Goal: Task Accomplishment & Management: Manage account settings

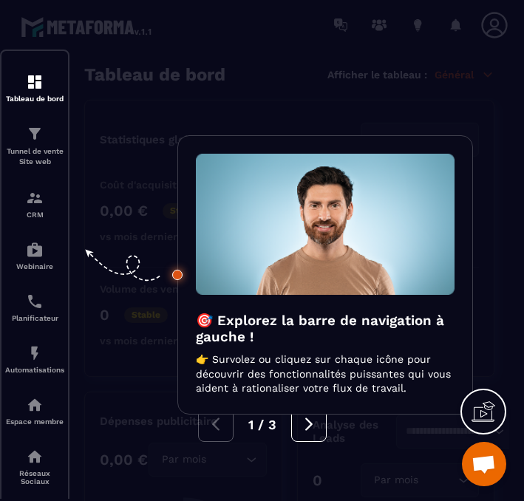
scroll to position [2620, 0]
click at [125, 434] on div "1 / 3" at bounding box center [262, 423] width 524 height 35
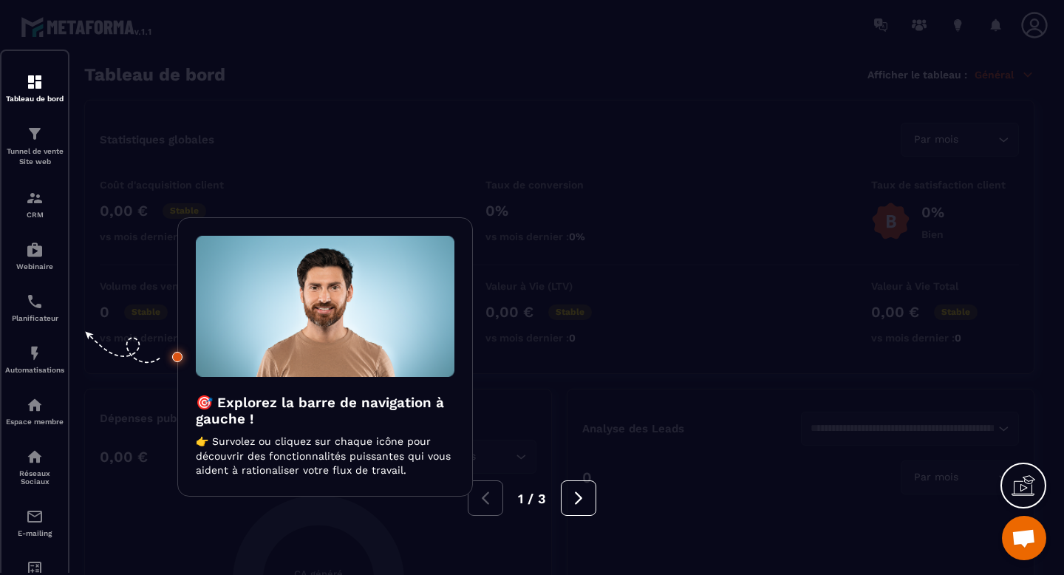
scroll to position [2498, 0]
click at [523, 143] on div at bounding box center [532, 287] width 1064 height 575
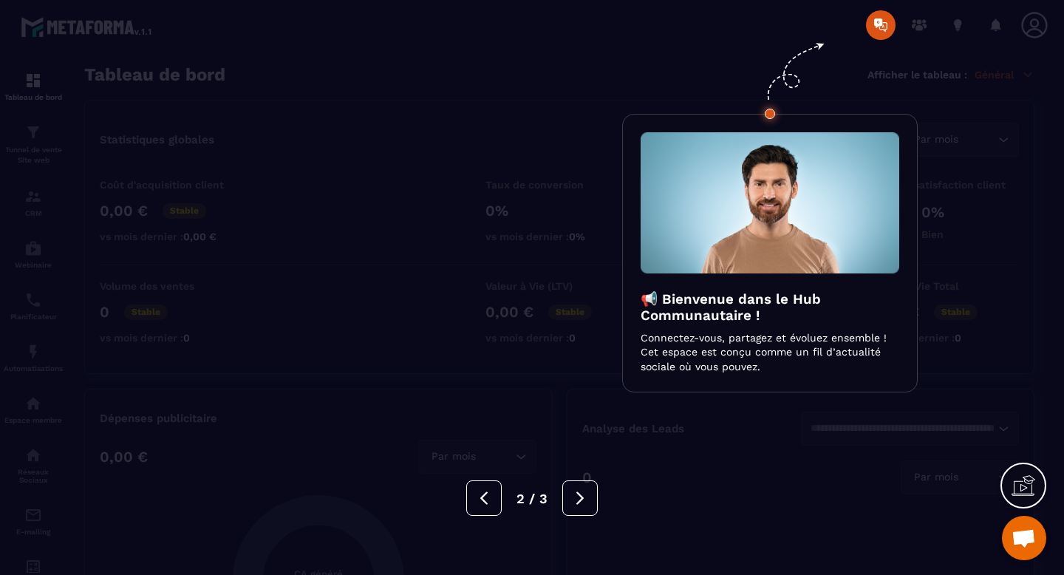
click at [523, 180] on div at bounding box center [532, 287] width 1064 height 575
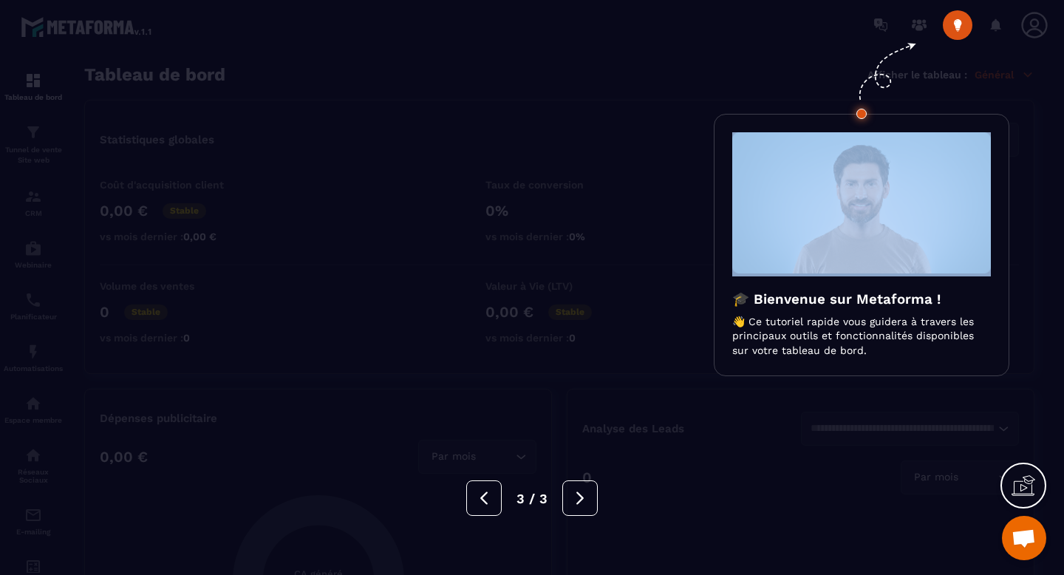
click at [523, 180] on div at bounding box center [532, 287] width 1064 height 575
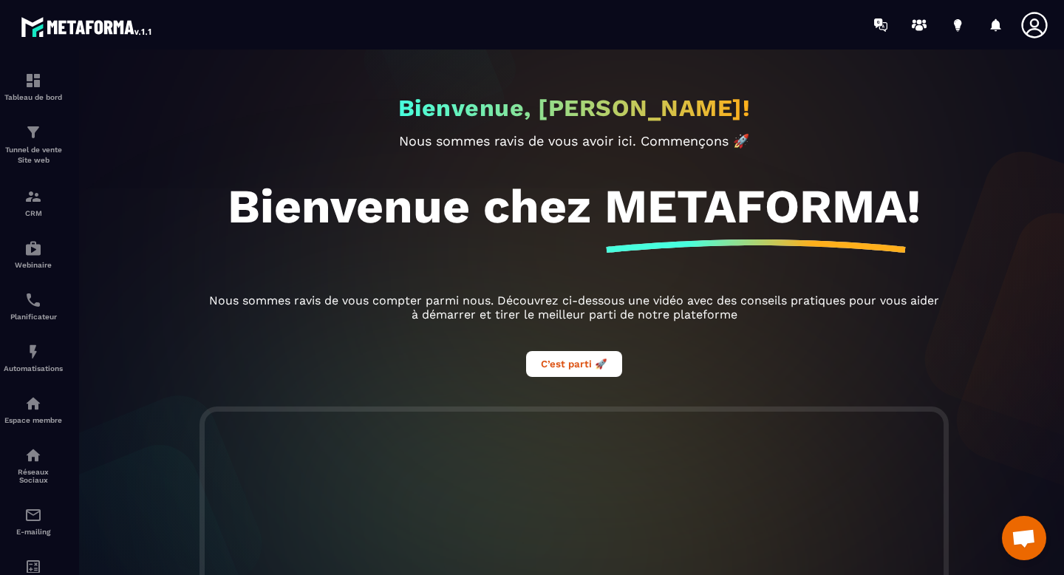
click at [523, 33] on icon at bounding box center [1034, 25] width 30 height 30
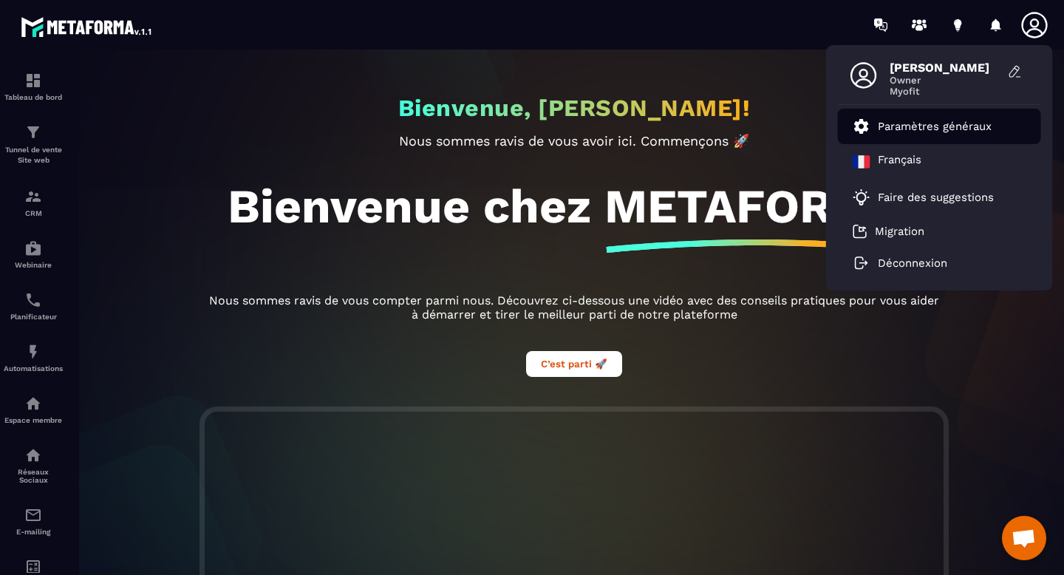
click at [523, 120] on p "Paramètres généraux" at bounding box center [935, 126] width 114 height 13
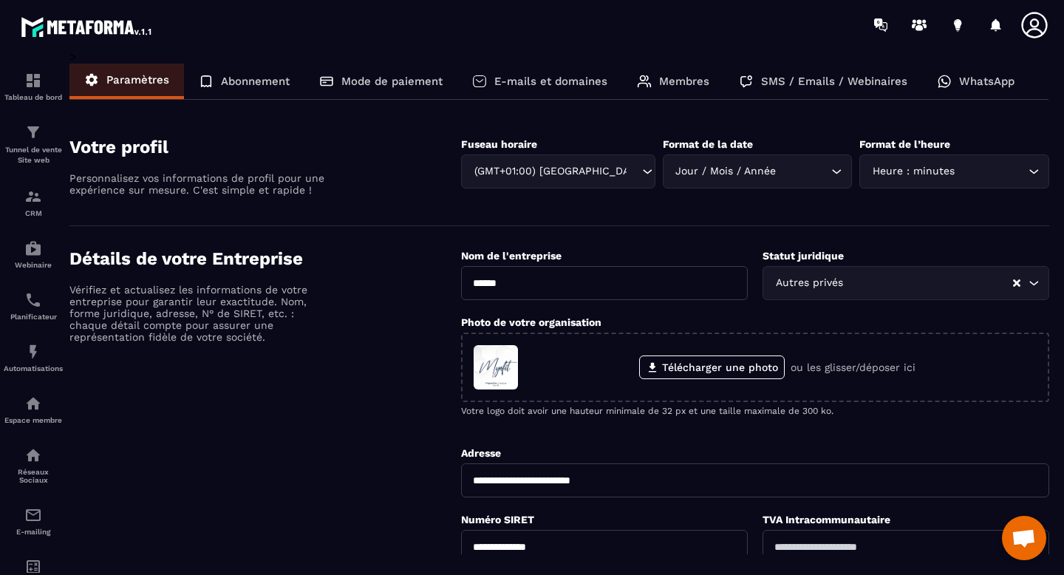
click at [523, 91] on div "WhatsApp" at bounding box center [975, 81] width 107 height 35
